Goal: Transaction & Acquisition: Purchase product/service

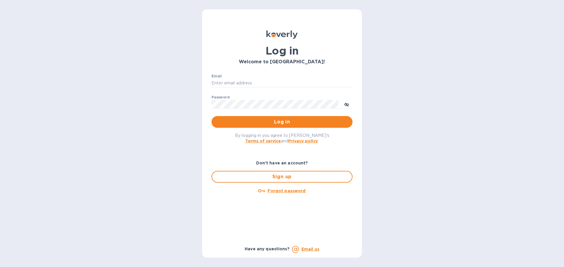
type input "[EMAIL_ADDRESS][DOMAIN_NAME]"
click at [285, 119] on span "Log in" at bounding box center [282, 122] width 132 height 7
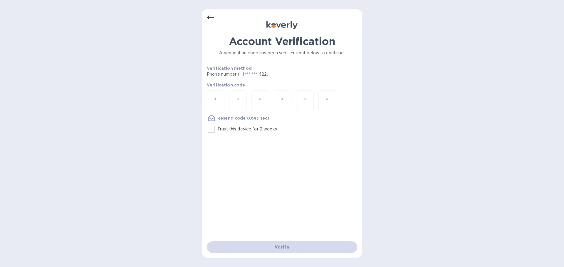
click at [218, 102] on input "number" at bounding box center [216, 100] width 8 height 11
type input "8"
type input "3"
type input "2"
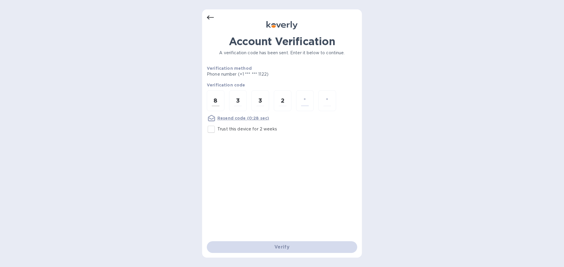
type input "3"
type input "1"
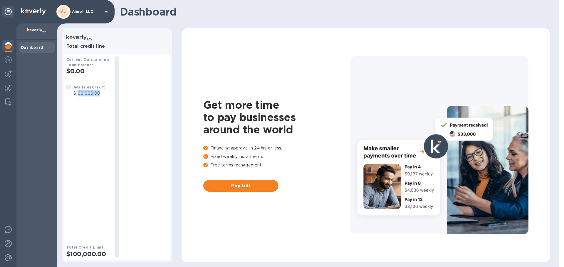
drag, startPoint x: 77, startPoint y: 92, endPoint x: 100, endPoint y: 92, distance: 22.6
click at [100, 92] on p "$100,000.00" at bounding box center [88, 93] width 31 height 6
click at [70, 86] on div at bounding box center [68, 87] width 5 height 5
click at [266, 185] on span "Pay bill" at bounding box center [241, 186] width 66 height 7
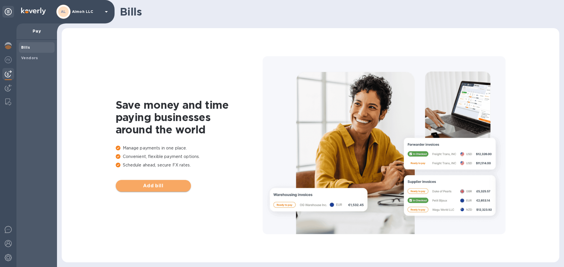
click at [166, 189] on span "Add bill" at bounding box center [153, 186] width 66 height 7
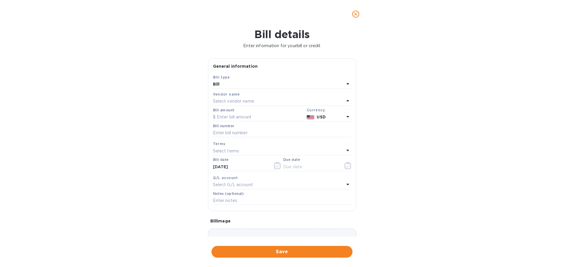
click at [260, 99] on div "Select vendor name" at bounding box center [278, 101] width 131 height 8
click at [235, 133] on p "No options" at bounding box center [279, 132] width 115 height 6
click at [298, 108] on div at bounding box center [282, 117] width 129 height 20
click at [246, 118] on input "text" at bounding box center [283, 118] width 104 height 9
click at [337, 119] on icon at bounding box center [339, 117] width 5 height 5
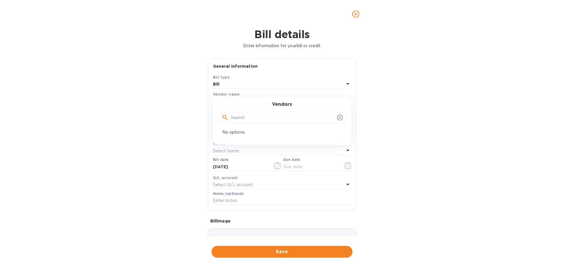
click at [357, 15] on icon "close" at bounding box center [356, 14] width 6 height 6
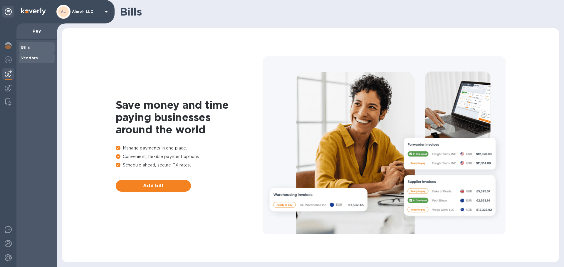
click at [34, 56] on b "Vendors" at bounding box center [29, 58] width 17 height 4
click at [170, 187] on span "Add vendor" at bounding box center [153, 186] width 66 height 7
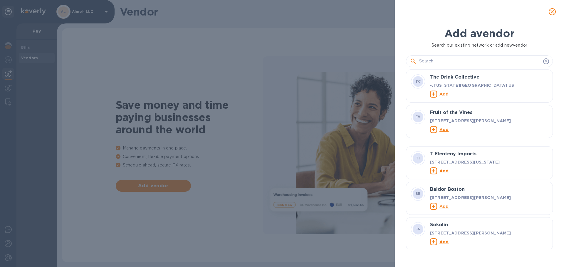
click at [423, 61] on input "text" at bounding box center [480, 61] width 122 height 9
paste input "Port Air Express"
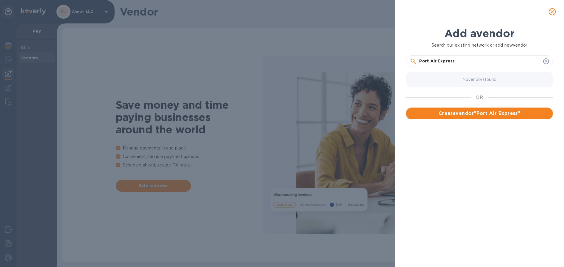
type input "Port Air Express"
click at [458, 113] on span "Create vendor " Port Air Express "" at bounding box center [478, 113] width 137 height 7
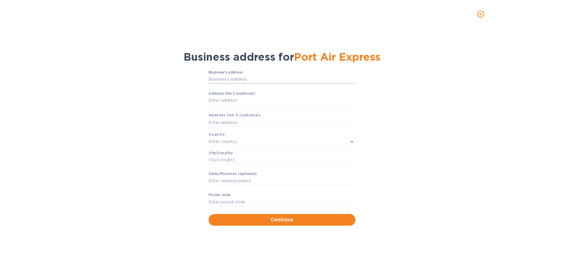
click at [227, 78] on input "Business’s аddress" at bounding box center [281, 79] width 147 height 9
click at [220, 80] on input "Business’s аddress" at bounding box center [281, 79] width 147 height 9
paste input "[STREET_ADDRESS]"
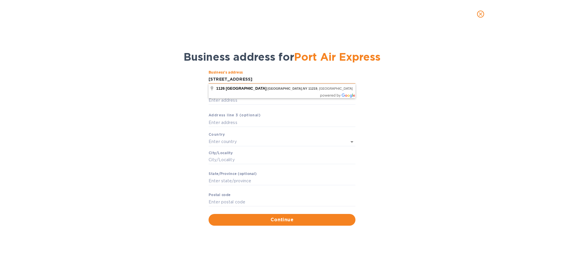
drag, startPoint x: 245, startPoint y: 78, endPoint x: 248, endPoint y: 79, distance: 3.5
click at [248, 79] on input "[STREET_ADDRESS]" at bounding box center [281, 79] width 147 height 9
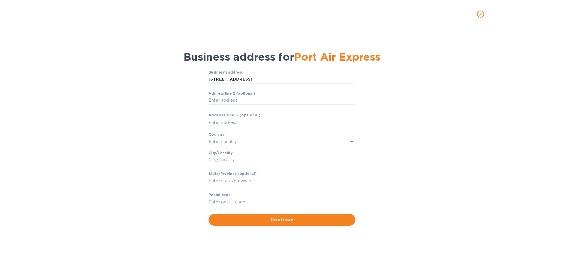
type input "[STREET_ADDRESS]"
type input "[GEOGRAPHIC_DATA]"
type input "NY"
type input "11219"
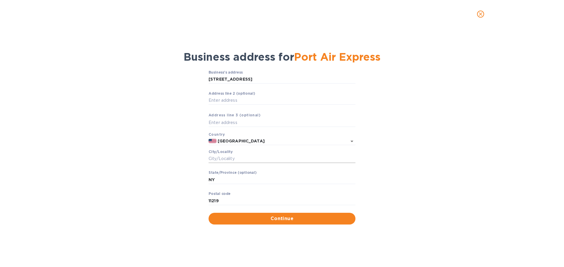
click at [248, 161] on input "Сity/Locаlity" at bounding box center [281, 159] width 147 height 9
type input "[GEOGRAPHIC_DATA]"
click at [292, 219] on span "Continue" at bounding box center [281, 218] width 137 height 7
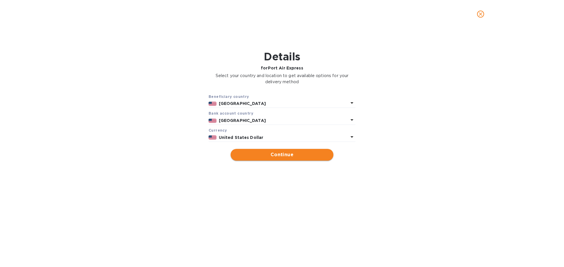
click at [299, 159] on button "Continue" at bounding box center [281, 155] width 103 height 12
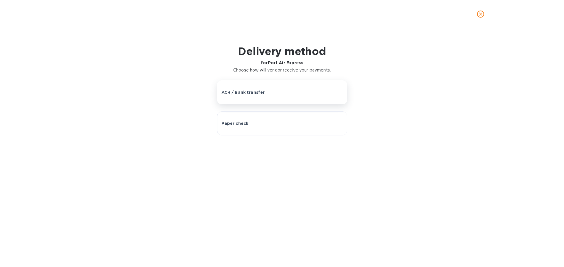
click at [257, 97] on button "ACH / Bank transfer" at bounding box center [282, 92] width 130 height 24
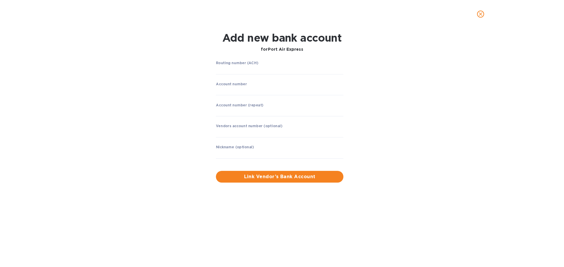
click at [479, 14] on icon "close" at bounding box center [480, 14] width 6 height 6
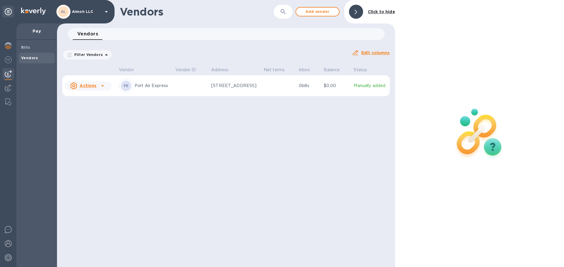
click at [145, 89] on div "PE Port Air Express" at bounding box center [145, 86] width 52 height 14
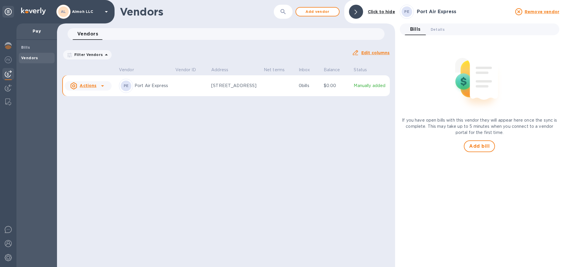
click at [102, 88] on icon at bounding box center [102, 85] width 7 height 7
click at [92, 99] on h3 "Vendor actions" at bounding box center [94, 98] width 58 height 6
click at [181, 90] on td at bounding box center [191, 85] width 36 height 21
click at [375, 52] on u "Edit columns" at bounding box center [375, 52] width 28 height 5
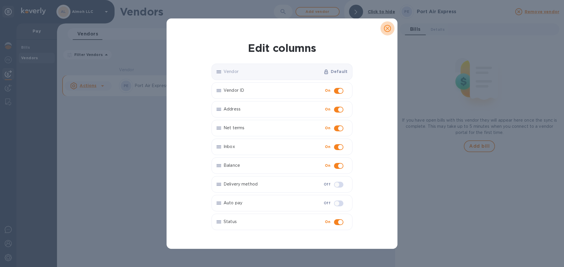
click at [390, 29] on span "close" at bounding box center [387, 28] width 7 height 7
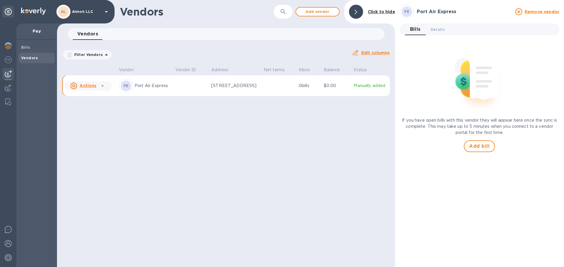
click at [220, 86] on p "[STREET_ADDRESS]" at bounding box center [235, 86] width 48 height 6
click at [337, 85] on p "$0.00" at bounding box center [336, 86] width 26 height 6
click at [42, 61] on div "Vendors" at bounding box center [37, 58] width 36 height 11
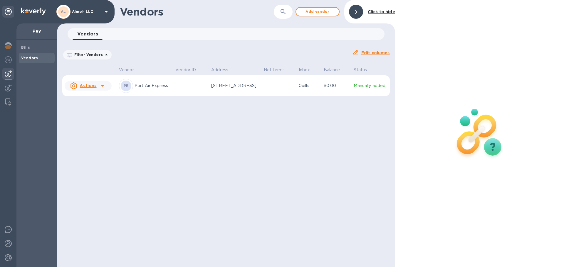
click at [28, 56] on b "Vendors" at bounding box center [29, 58] width 17 height 4
click at [101, 86] on icon at bounding box center [102, 85] width 7 height 7
click at [85, 124] on b "Remove vendor" at bounding box center [98, 124] width 35 height 5
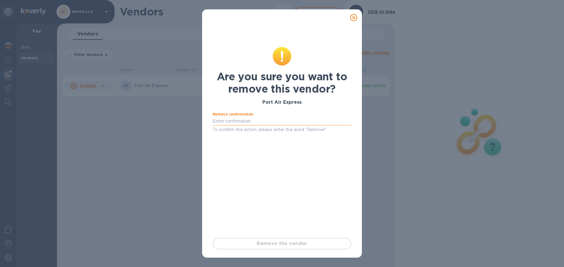
click at [234, 119] on input "text" at bounding box center [282, 121] width 139 height 9
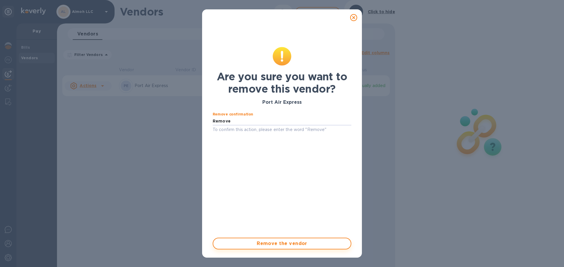
type input "Remove"
click at [274, 241] on span "Remove the vendor" at bounding box center [282, 243] width 128 height 7
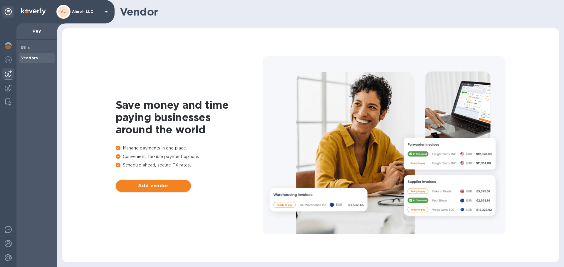
click at [145, 186] on span "Add vendor" at bounding box center [153, 186] width 66 height 7
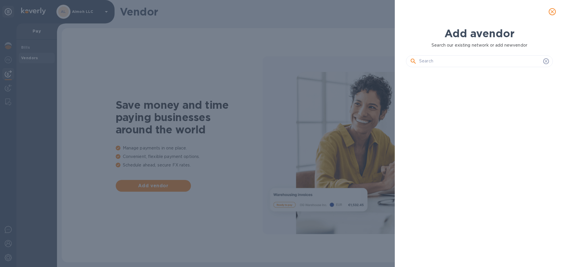
scroll to position [176, 149]
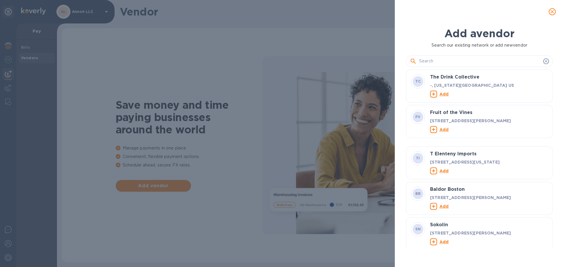
click at [454, 63] on input "text" at bounding box center [480, 61] width 122 height 9
paste input "Port Air Express"
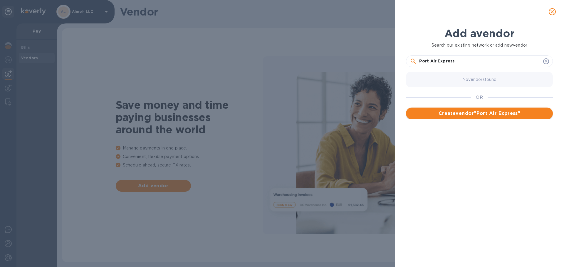
type input "Port Air Express"
click at [461, 114] on span "Create vendor " Port Air Express "" at bounding box center [478, 113] width 137 height 7
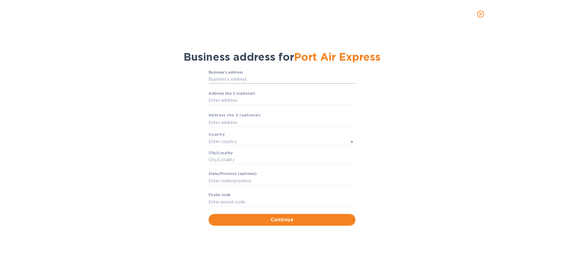
click at [228, 77] on input "Business’s аddress" at bounding box center [281, 79] width 147 height 9
paste input "[STREET_ADDRESS]"
type input "[STREET_ADDRESS]"
type input "[GEOGRAPHIC_DATA]"
type input "NY"
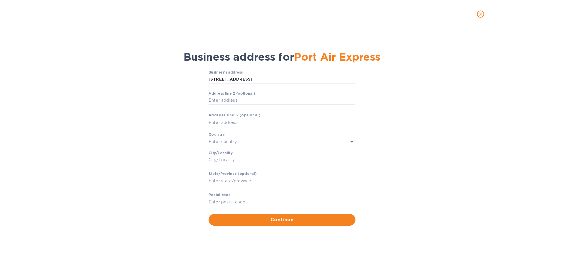
type input "11219"
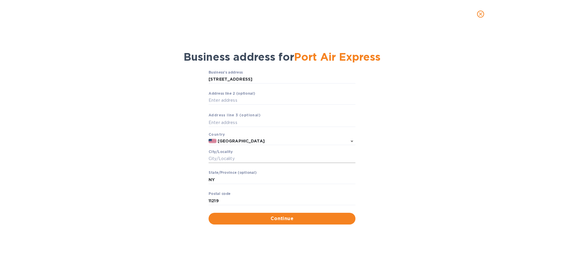
click at [227, 156] on input "Сity/Locаlity" at bounding box center [281, 159] width 147 height 9
type input "[GEOGRAPHIC_DATA]"
click at [275, 219] on span "Continue" at bounding box center [281, 218] width 137 height 7
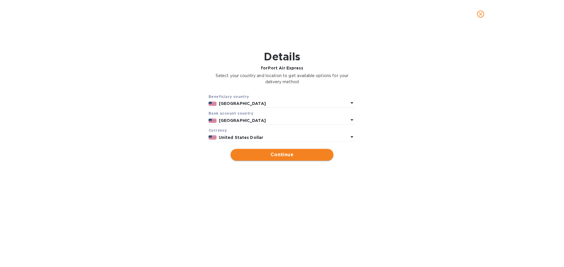
click at [262, 157] on span "Continue" at bounding box center [281, 154] width 93 height 7
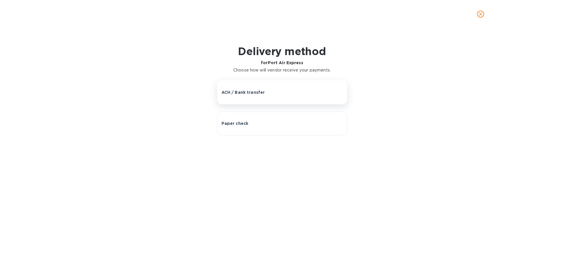
click at [257, 90] on p "ACH / Bank transfer" at bounding box center [242, 93] width 43 height 6
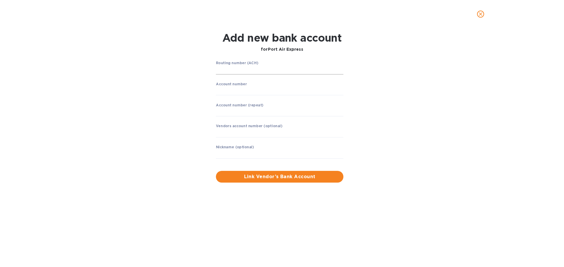
click at [251, 68] on input "string" at bounding box center [279, 70] width 127 height 9
type input "021000021"
click at [234, 91] on input "string" at bounding box center [279, 91] width 127 height 9
type input "899155076"
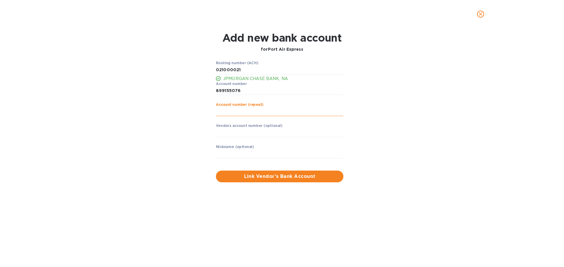
click at [230, 109] on input "string" at bounding box center [279, 111] width 127 height 9
type input "899155076"
click at [257, 173] on span "Link Vendor’s Bank Account" at bounding box center [279, 176] width 118 height 7
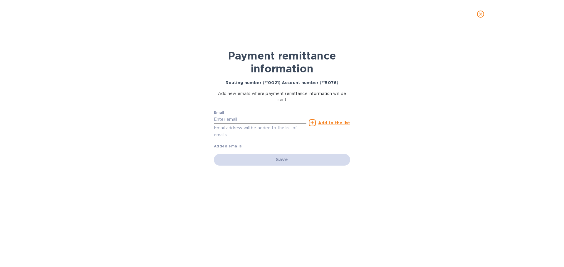
click at [230, 117] on input "text" at bounding box center [260, 119] width 92 height 9
click at [231, 119] on input "text" at bounding box center [260, 119] width 92 height 9
paste input "[EMAIL_ADDRESS][DOMAIN_NAME]"
type input "[EMAIL_ADDRESS][DOMAIN_NAME]"
click at [181, 144] on div "Payment remittance information Routing number (**0021) Account number (**5076) …" at bounding box center [282, 147] width 564 height 239
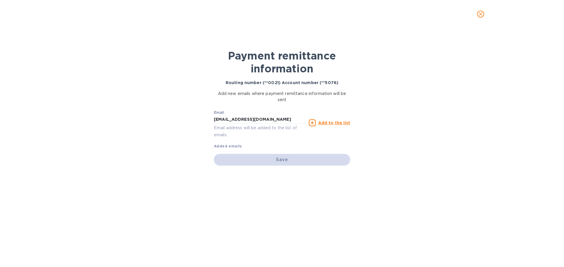
click at [329, 124] on u "Add to the list" at bounding box center [334, 123] width 32 height 5
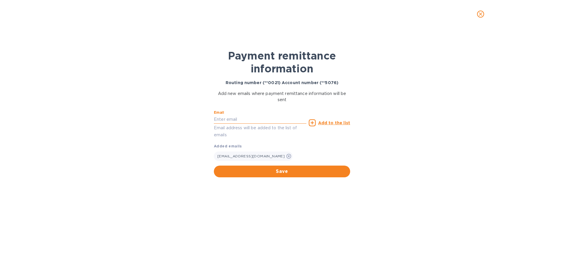
click at [236, 123] on input "text" at bounding box center [260, 119] width 92 height 9
drag, startPoint x: 229, startPoint y: 118, endPoint x: 208, endPoint y: 122, distance: 21.4
click at [208, 122] on div "Payment remittance information Routing number (**0021) Account number (**5076) …" at bounding box center [282, 147] width 564 height 239
type input "[EMAIL_ADDRESS][DOMAIN_NAME]"
click at [341, 124] on u "Add to the list" at bounding box center [334, 123] width 32 height 5
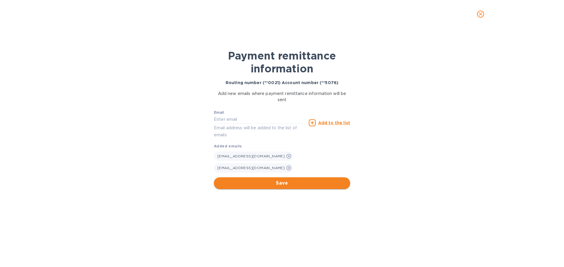
click at [282, 180] on span "Save" at bounding box center [281, 183] width 127 height 7
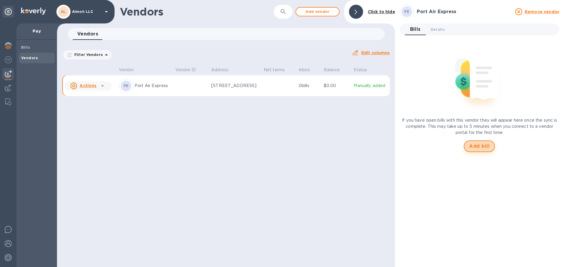
click at [480, 146] on span "Add bill" at bounding box center [479, 146] width 21 height 7
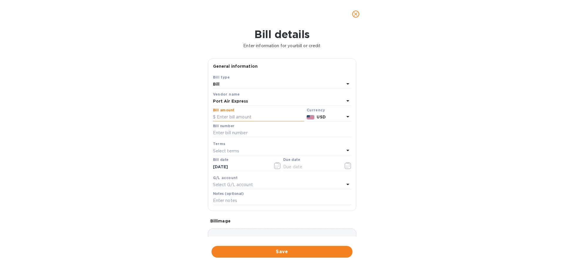
click at [225, 119] on input "text" at bounding box center [258, 117] width 91 height 9
type input "100,000"
click at [227, 137] on input "text" at bounding box center [282, 133] width 138 height 9
click at [229, 147] on div "Terms" at bounding box center [282, 144] width 138 height 6
click at [346, 150] on icon at bounding box center [347, 150] width 7 height 7
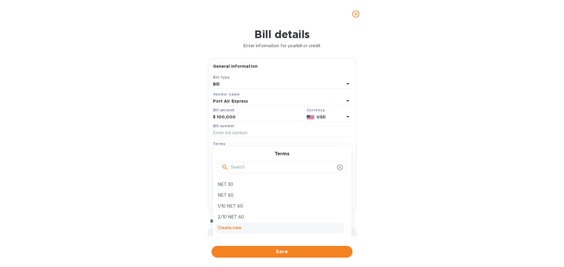
click at [242, 225] on p "Create new" at bounding box center [280, 228] width 124 height 6
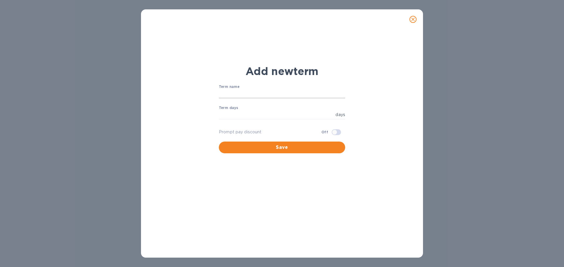
click at [239, 93] on input "text" at bounding box center [282, 94] width 126 height 9
type input "NET 90"
click at [227, 118] on input "number" at bounding box center [276, 115] width 114 height 9
type input "90"
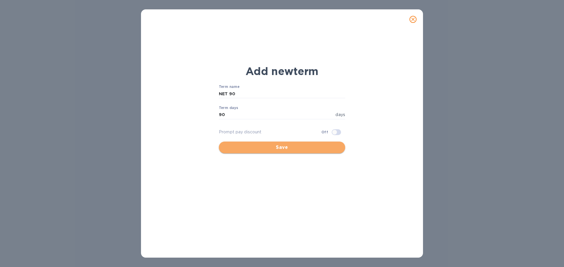
click at [282, 147] on span "Save" at bounding box center [281, 147] width 117 height 7
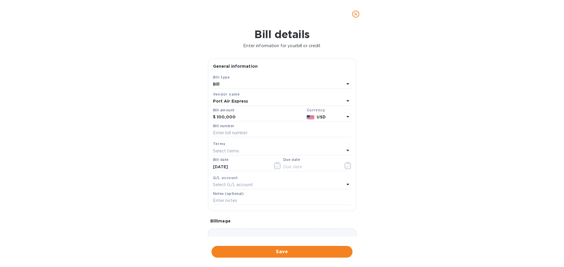
type input "[DATE]"
click at [232, 184] on p "Select G/L account" at bounding box center [233, 185] width 40 height 6
click at [244, 176] on div "G/L account" at bounding box center [282, 178] width 138 height 6
click at [225, 183] on p "Select G/L account" at bounding box center [233, 185] width 40 height 6
click at [244, 199] on input "text" at bounding box center [283, 201] width 104 height 9
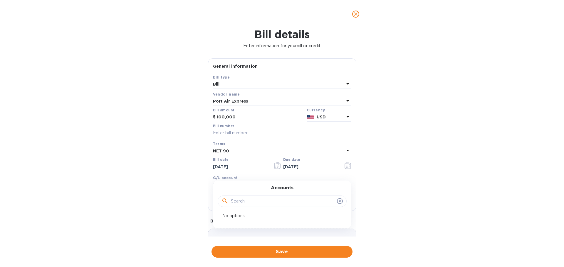
click at [244, 199] on input "text" at bounding box center [283, 201] width 104 height 9
click at [228, 178] on b "G/L account" at bounding box center [225, 178] width 25 height 4
drag, startPoint x: 247, startPoint y: 116, endPoint x: 177, endPoint y: 118, distance: 69.6
click at [177, 118] on div "Bill details Enter information for your bill or credit General information Save…" at bounding box center [282, 147] width 564 height 239
click at [236, 118] on input "6" at bounding box center [260, 117] width 87 height 9
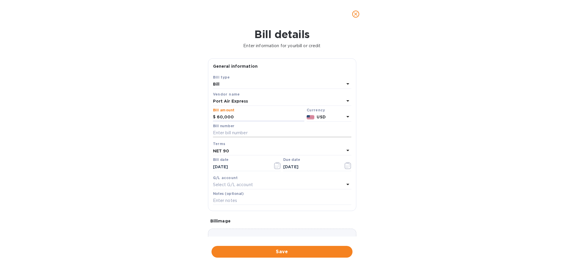
type input "60,000"
click at [222, 135] on input "text" at bounding box center [282, 133] width 138 height 9
drag, startPoint x: 229, startPoint y: 132, endPoint x: 235, endPoint y: 132, distance: 5.9
click at [235, 132] on input "Statemtn" at bounding box center [282, 133] width 138 height 9
click at [224, 135] on input "Statement" at bounding box center [282, 133] width 138 height 9
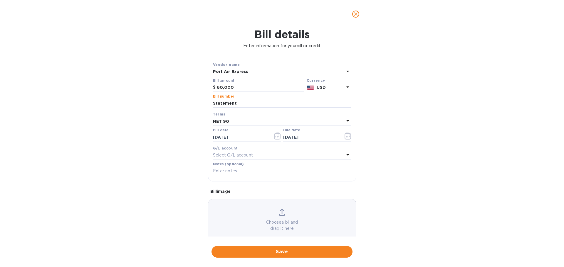
scroll to position [41, 0]
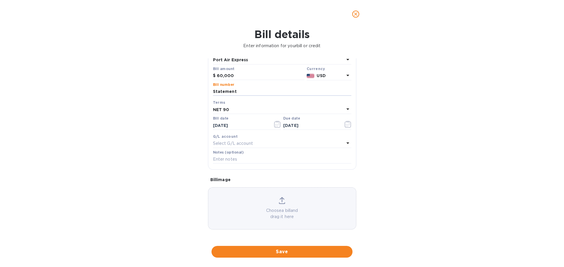
type input "Statement"
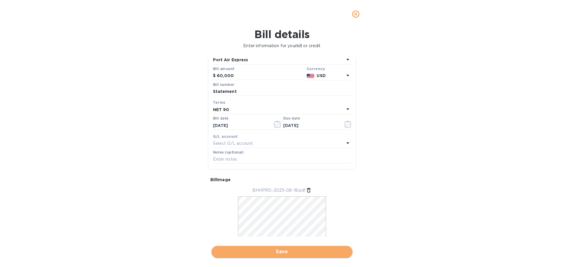
click at [295, 254] on span "Save" at bounding box center [282, 252] width 132 height 7
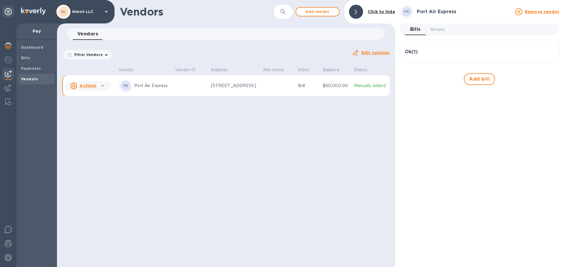
click at [101, 86] on icon at bounding box center [102, 85] width 7 height 7
click at [188, 86] on div at bounding box center [282, 133] width 564 height 267
click at [156, 86] on p "Port Air Express" at bounding box center [152, 86] width 36 height 6
click at [30, 59] on span "Bills" at bounding box center [36, 58] width 31 height 6
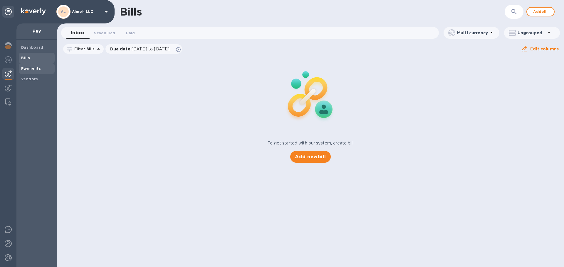
click at [27, 68] on b "Payments" at bounding box center [31, 68] width 20 height 4
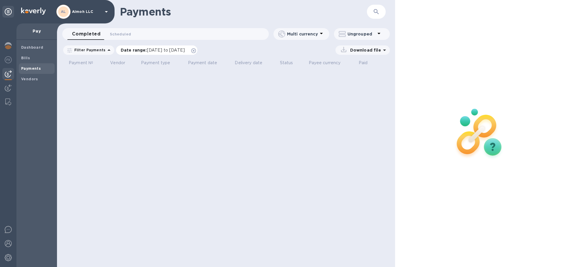
click at [196, 51] on icon at bounding box center [193, 50] width 5 height 5
click at [118, 38] on button "Scheduled 0" at bounding box center [120, 34] width 31 height 12
click at [0, 0] on icon at bounding box center [0, 0] width 0 height 0
click at [27, 79] on b "Vendors" at bounding box center [29, 79] width 17 height 4
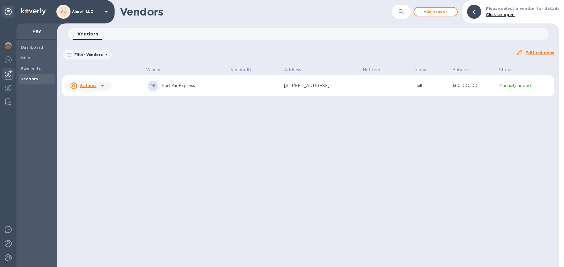
click at [98, 85] on div at bounding box center [102, 85] width 9 height 9
click at [232, 121] on div at bounding box center [282, 133] width 564 height 267
click at [167, 88] on p "Port Air Express" at bounding box center [193, 86] width 64 height 6
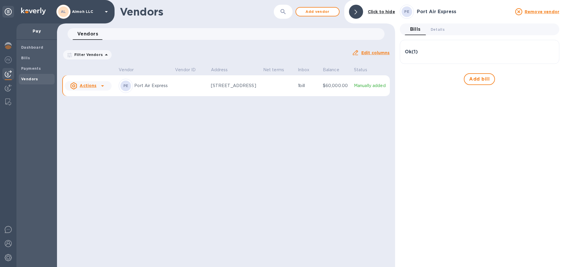
click at [371, 87] on p "Manually added" at bounding box center [370, 86] width 33 height 6
click at [332, 85] on p "$60,000.00" at bounding box center [336, 86] width 26 height 6
click at [417, 48] on div "Ok ( 1 )" at bounding box center [478, 52] width 149 height 14
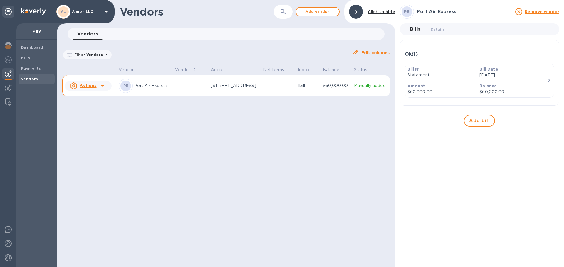
click at [548, 79] on icon "button" at bounding box center [548, 80] width 7 height 7
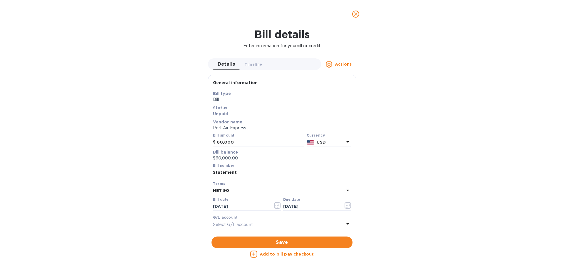
click at [343, 65] on u "Actions" at bounding box center [343, 64] width 17 height 5
click at [340, 75] on h3 "Bill actions" at bounding box center [346, 76] width 50 height 6
click at [390, 68] on div "Bill details Enter information for your bill or credit Details 0 Timeline 0 Act…" at bounding box center [282, 147] width 564 height 239
click at [314, 222] on div "Select G/L account" at bounding box center [278, 225] width 131 height 8
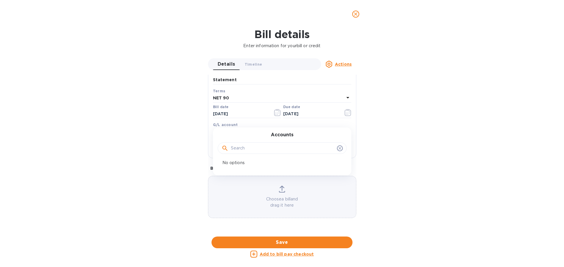
scroll to position [88, 0]
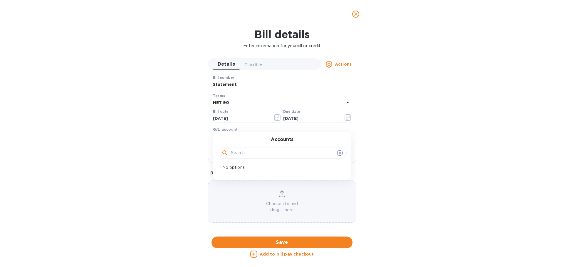
click at [240, 156] on input "text" at bounding box center [283, 153] width 104 height 9
click at [425, 151] on div "Bill details Enter information for your bill or credit Details 0 Timeline 0 Act…" at bounding box center [282, 147] width 564 height 239
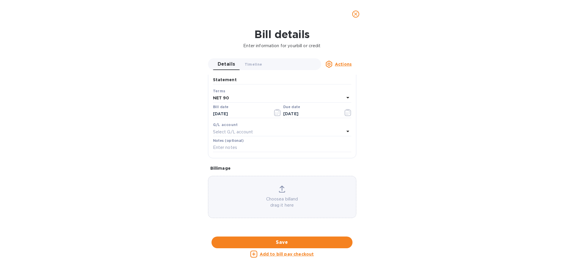
scroll to position [96, 0]
click at [281, 257] on u "Add to bill pay checkout" at bounding box center [286, 254] width 54 height 5
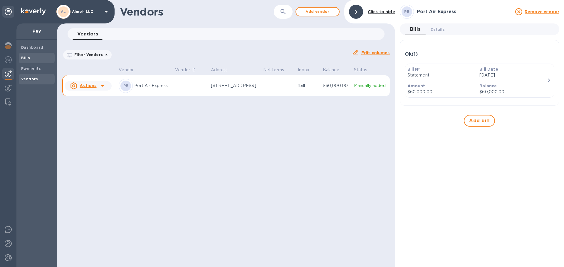
click at [31, 54] on div "Bills" at bounding box center [37, 58] width 36 height 11
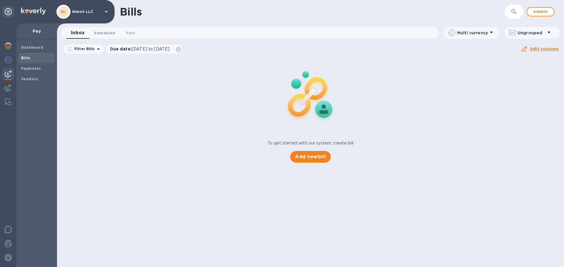
click at [104, 32] on span "Scheduled 0" at bounding box center [104, 33] width 21 height 6
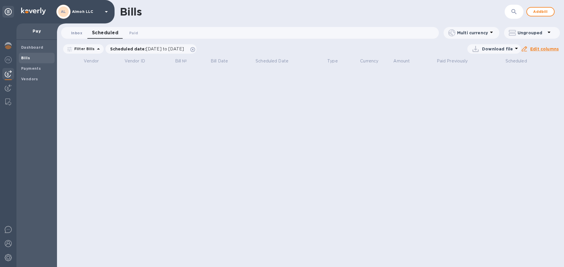
click at [82, 33] on button "Inbox 0" at bounding box center [76, 33] width 21 height 12
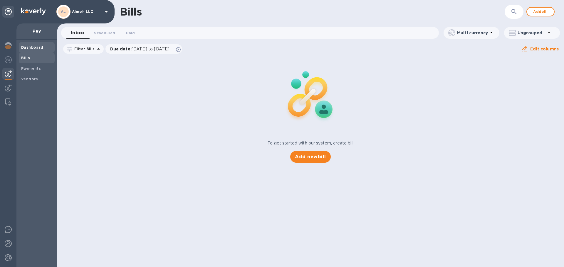
click at [36, 44] on div "Dashboard" at bounding box center [37, 47] width 36 height 11
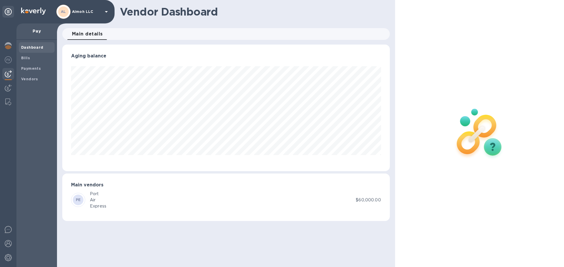
scroll to position [127, 327]
drag, startPoint x: 92, startPoint y: 191, endPoint x: 186, endPoint y: 217, distance: 97.9
click at [178, 222] on div "Main vendors PE Port Air Express $60,000.00" at bounding box center [226, 198] width 330 height 50
click at [214, 204] on div "PE Port Air Express" at bounding box center [213, 200] width 284 height 18
click at [28, 77] on b "Vendors" at bounding box center [29, 79] width 17 height 4
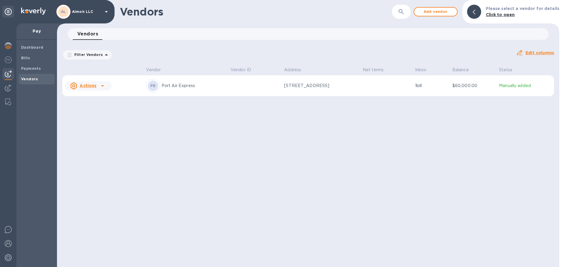
click at [103, 86] on icon at bounding box center [102, 85] width 7 height 7
click at [493, 168] on div at bounding box center [282, 133] width 564 height 267
click at [502, 15] on b "Click to open" at bounding box center [500, 14] width 29 height 5
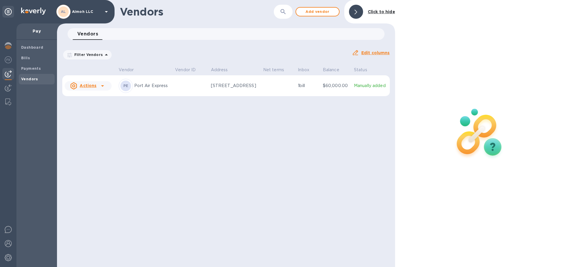
click at [371, 11] on b "Click to hide" at bounding box center [381, 11] width 27 height 5
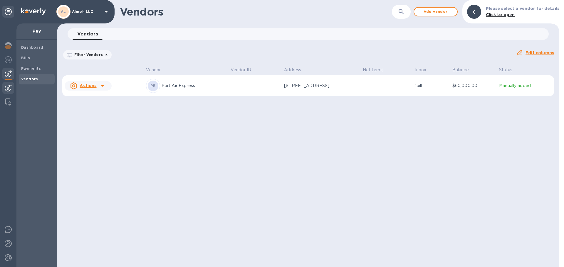
click at [5, 87] on img at bounding box center [8, 88] width 7 height 7
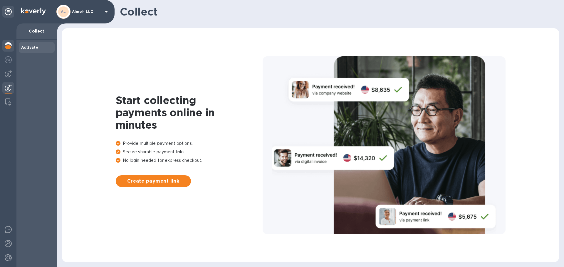
click at [6, 46] on img at bounding box center [8, 45] width 7 height 7
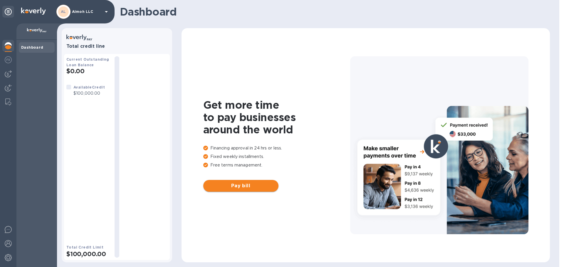
click at [243, 188] on span "Pay bill" at bounding box center [241, 186] width 66 height 7
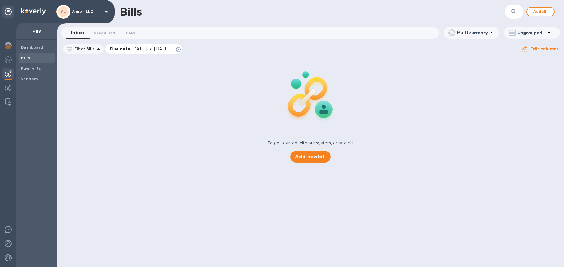
click at [181, 50] on icon at bounding box center [178, 49] width 5 height 5
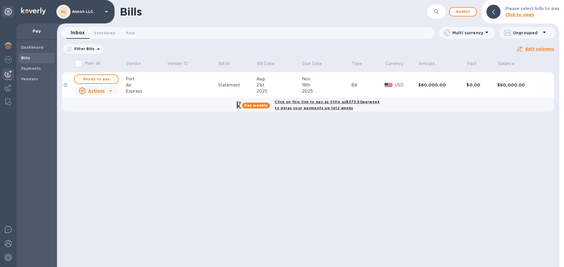
click at [95, 49] on icon at bounding box center [98, 48] width 7 height 7
click at [338, 192] on div "Bills ​ Add bill Please select bills to pay Click to open Inbox 0 Scheduled 0 P…" at bounding box center [308, 133] width 502 height 267
click at [107, 89] on icon at bounding box center [110, 90] width 7 height 7
click at [175, 137] on div at bounding box center [282, 133] width 564 height 267
click at [97, 78] on span "Ready to pay" at bounding box center [96, 79] width 34 height 7
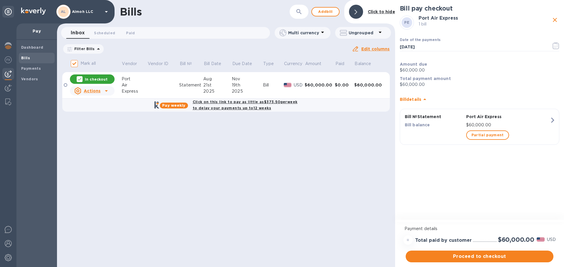
click at [407, 241] on div "=" at bounding box center [407, 240] width 9 height 9
drag, startPoint x: 496, startPoint y: 241, endPoint x: 528, endPoint y: 238, distance: 32.7
click at [528, 238] on div "$60,000.00" at bounding box center [515, 240] width 39 height 10
click at [213, 104] on b "Click on this link to pay as little as $373.50 per week to delay your payments …" at bounding box center [245, 105] width 105 height 11
click at [221, 102] on b "Click on this link to pay as little as $373.50 per week to delay your payments …" at bounding box center [245, 105] width 105 height 11
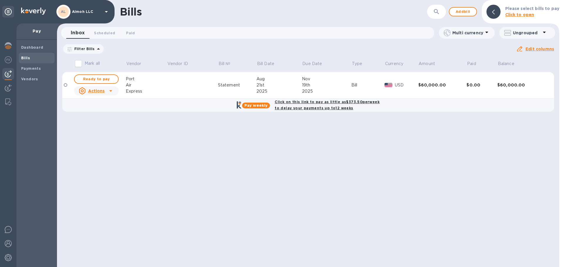
checkbox input "true"
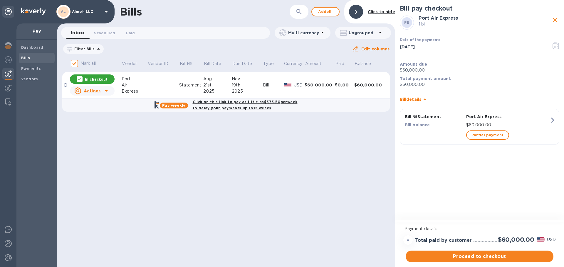
click at [100, 89] on u "Actions" at bounding box center [92, 91] width 17 height 5
click at [260, 181] on div at bounding box center [282, 133] width 564 height 267
click at [505, 239] on h2 "$60,000.00" at bounding box center [516, 239] width 36 height 7
click at [436, 185] on div "Bill pay checkout PE Port Air Express 1 bill Date of the payments [DATE] ​ Amou…" at bounding box center [479, 110] width 169 height 221
